Goal: Task Accomplishment & Management: Use online tool/utility

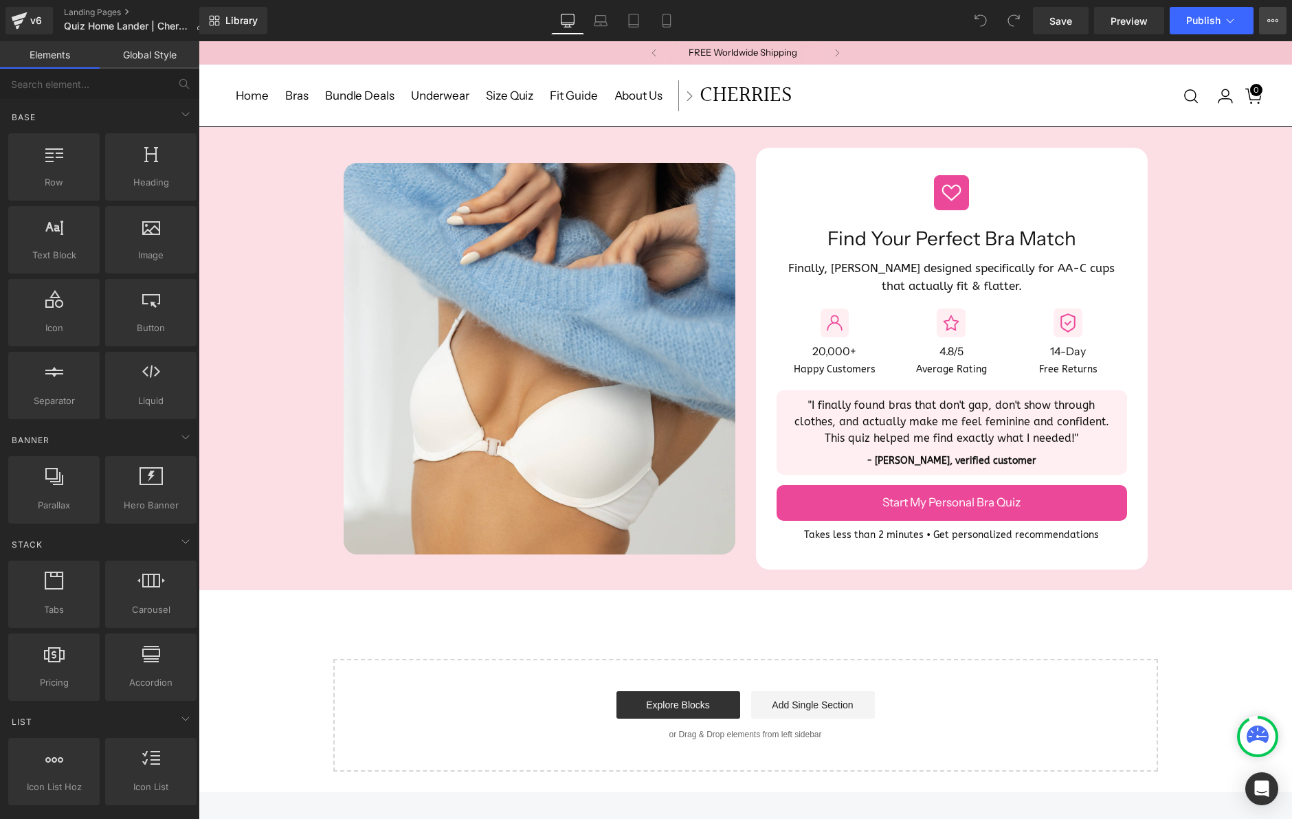
click at [1271, 27] on button "Upgrade Plan View Live Page View with current Template Save Template to Library…" at bounding box center [1272, 20] width 27 height 27
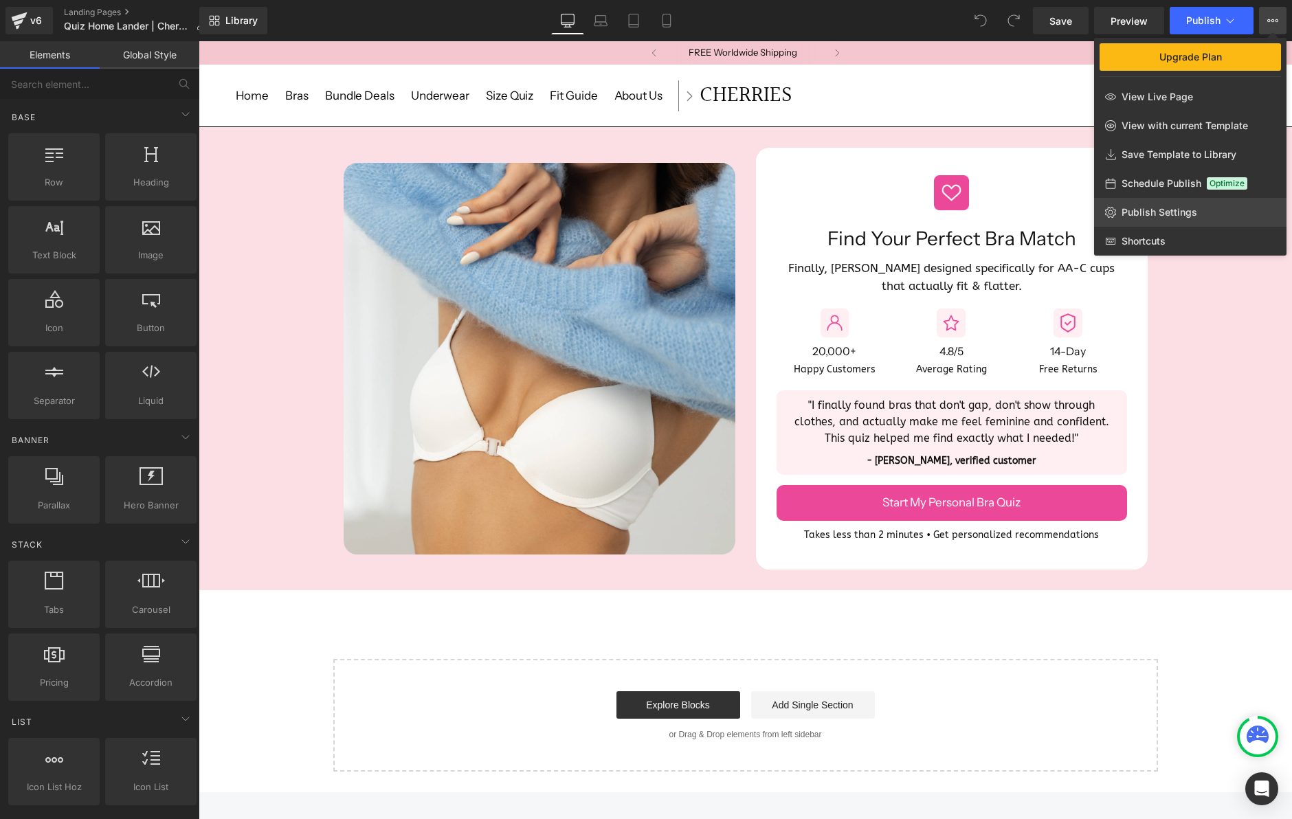
click at [1152, 209] on span "Publish Settings" at bounding box center [1159, 212] width 76 height 12
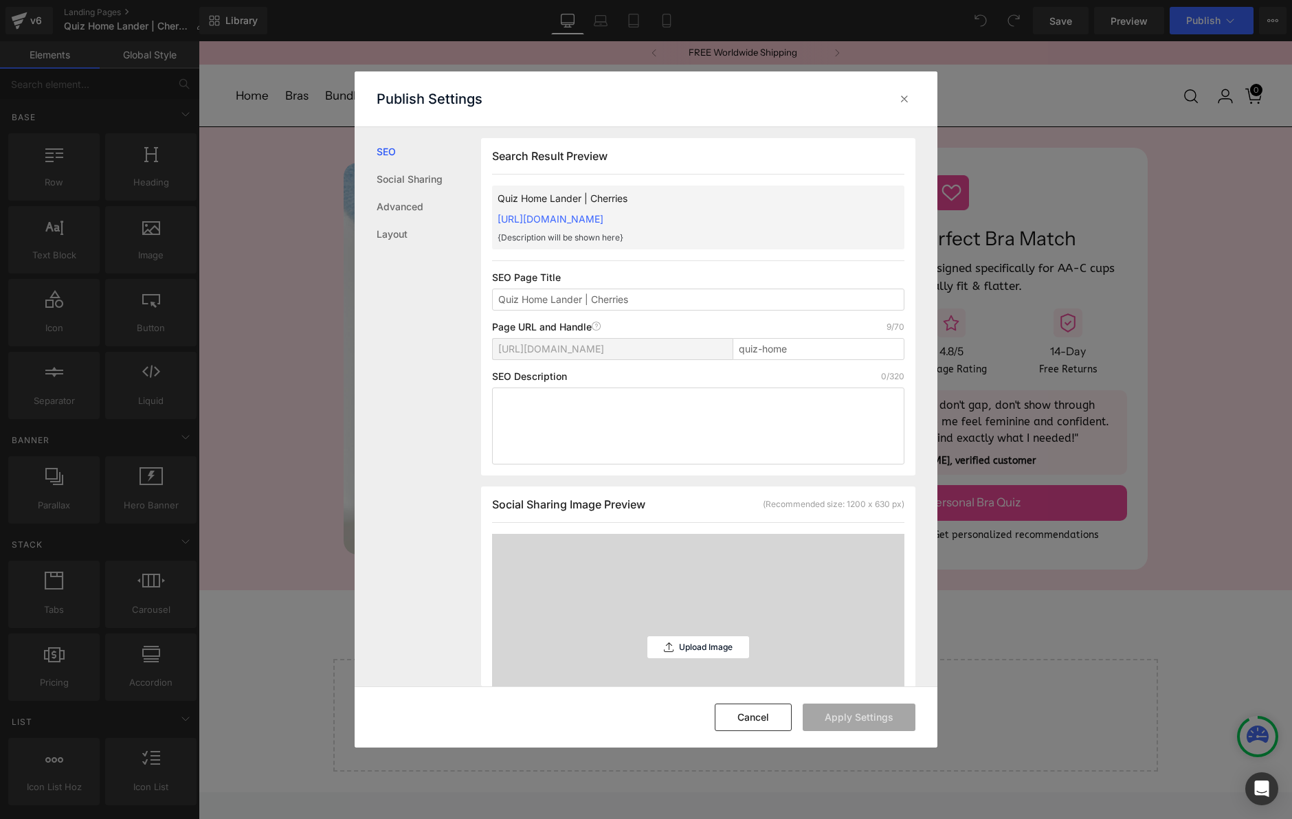
scroll to position [1, 0]
click at [905, 99] on icon at bounding box center [904, 99] width 14 height 14
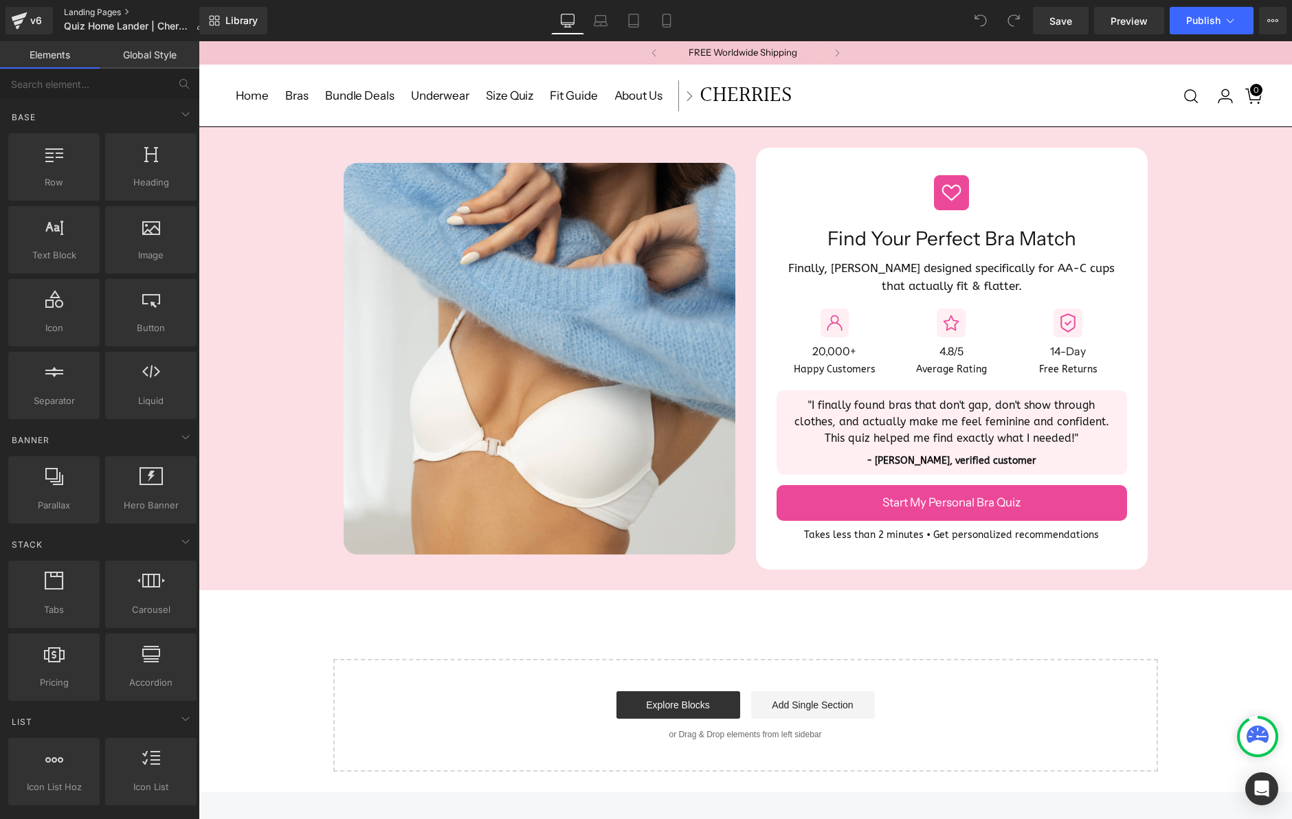
click at [91, 12] on link "Landing Pages" at bounding box center [140, 12] width 153 height 11
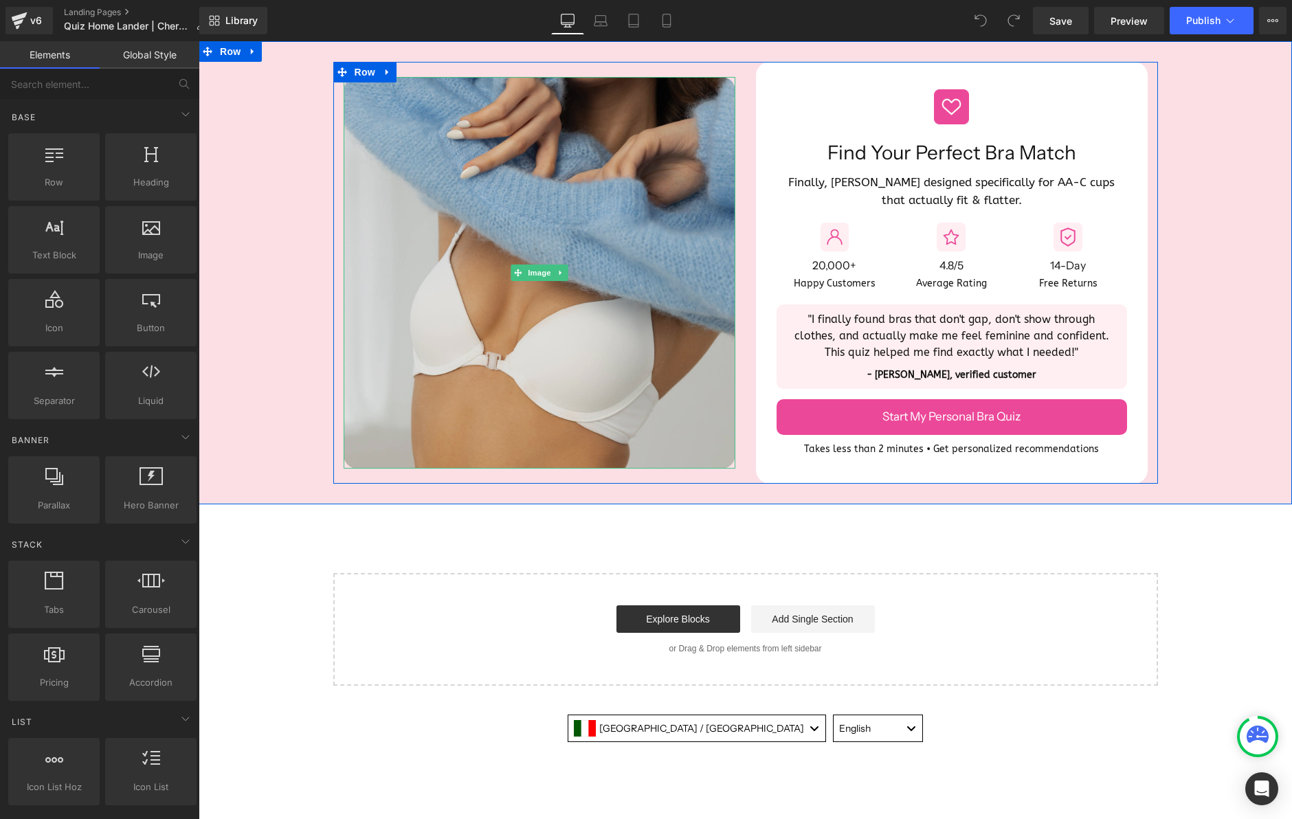
click at [480, 335] on img at bounding box center [540, 273] width 392 height 392
